Goal: Task Accomplishment & Management: Manage account settings

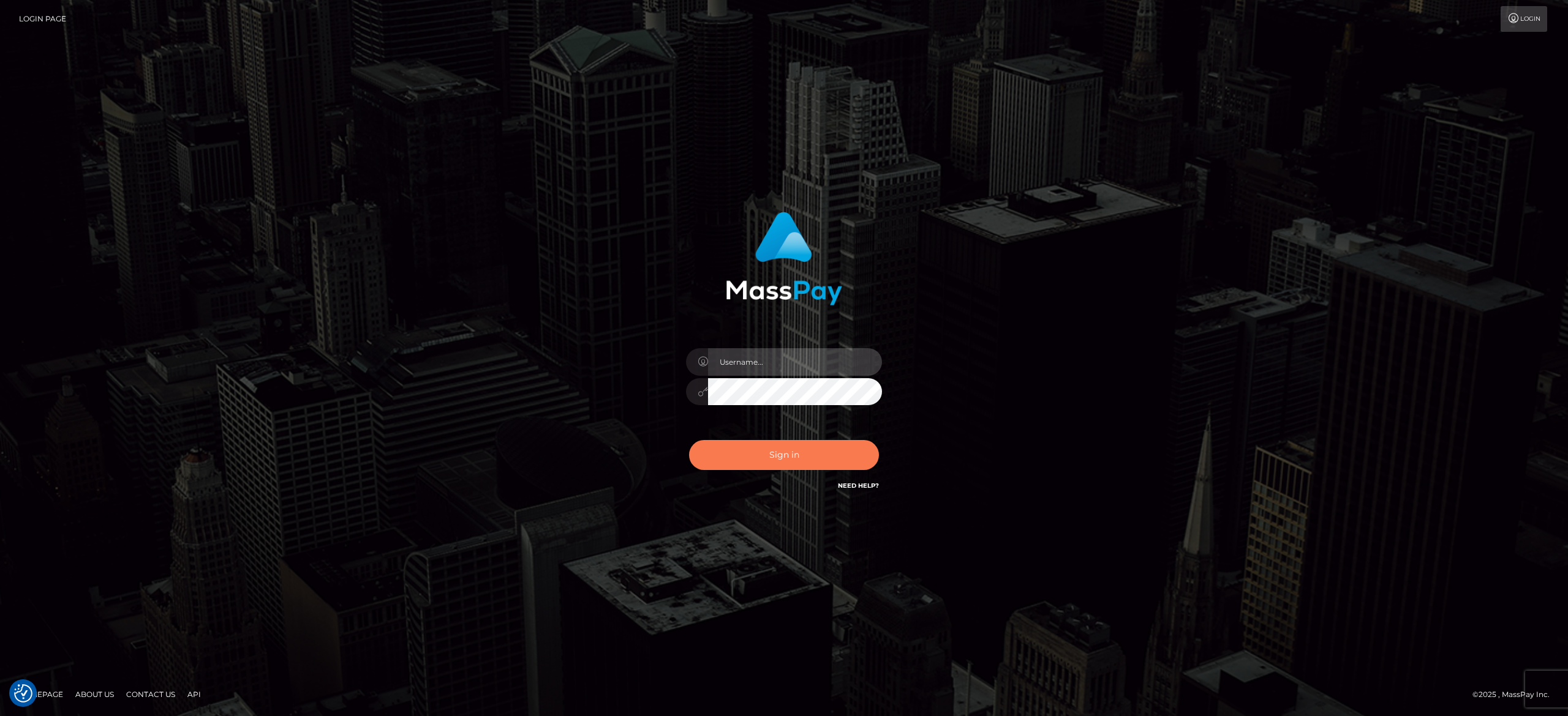
type input "[PERSON_NAME].[PERSON_NAME]"
click at [806, 440] on button "Sign in" at bounding box center [783, 455] width 190 height 30
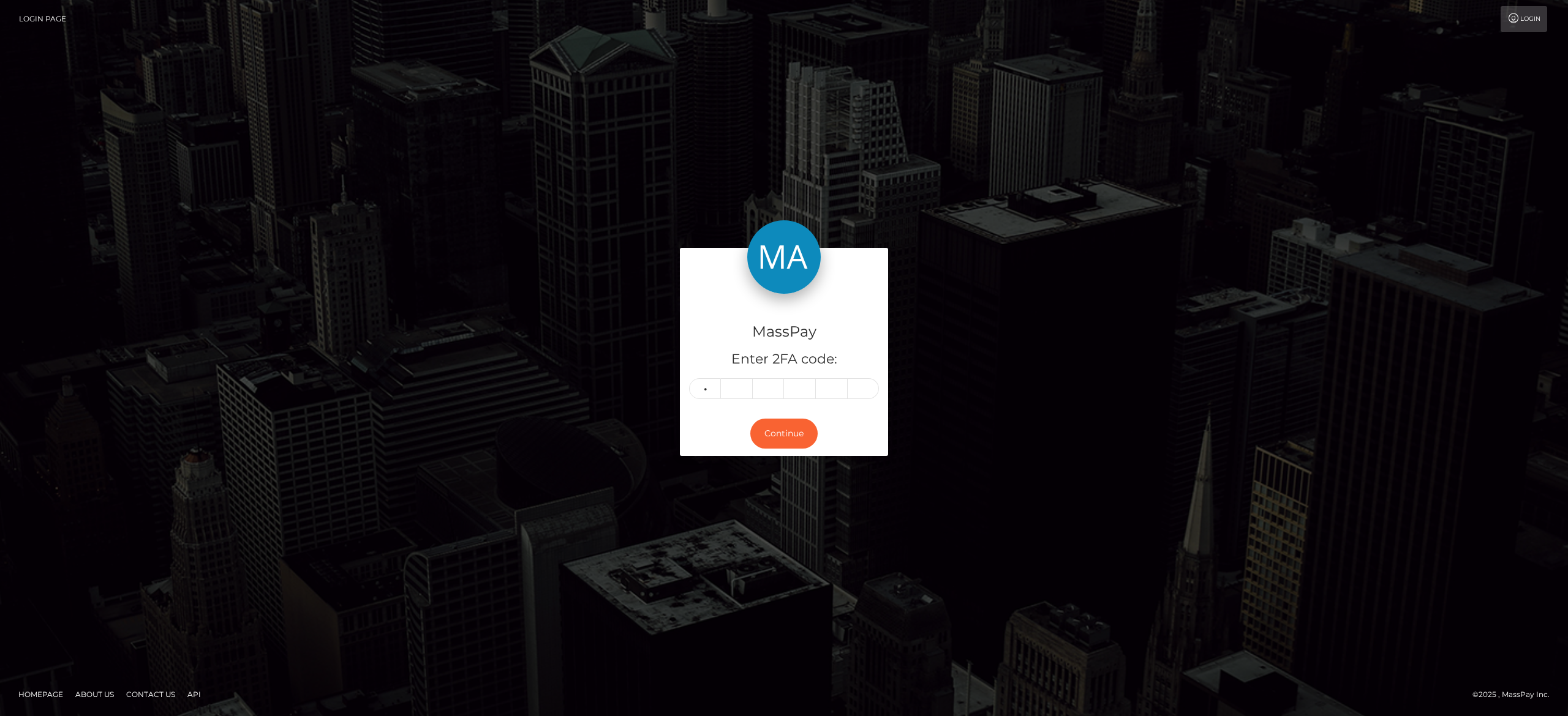
type input "6"
type input "4"
type input "1"
type input "3"
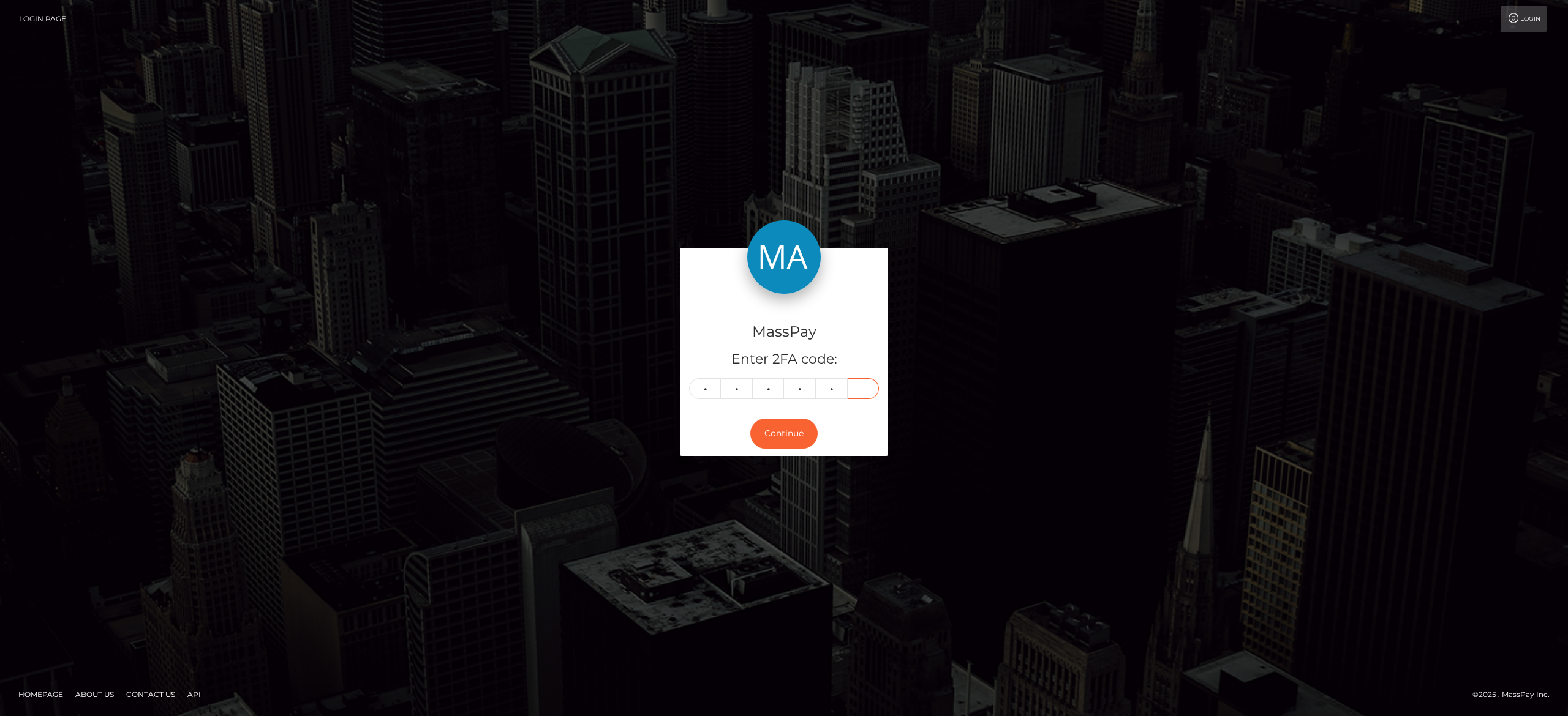
type input "9"
